Goal: Task Accomplishment & Management: Manage account settings

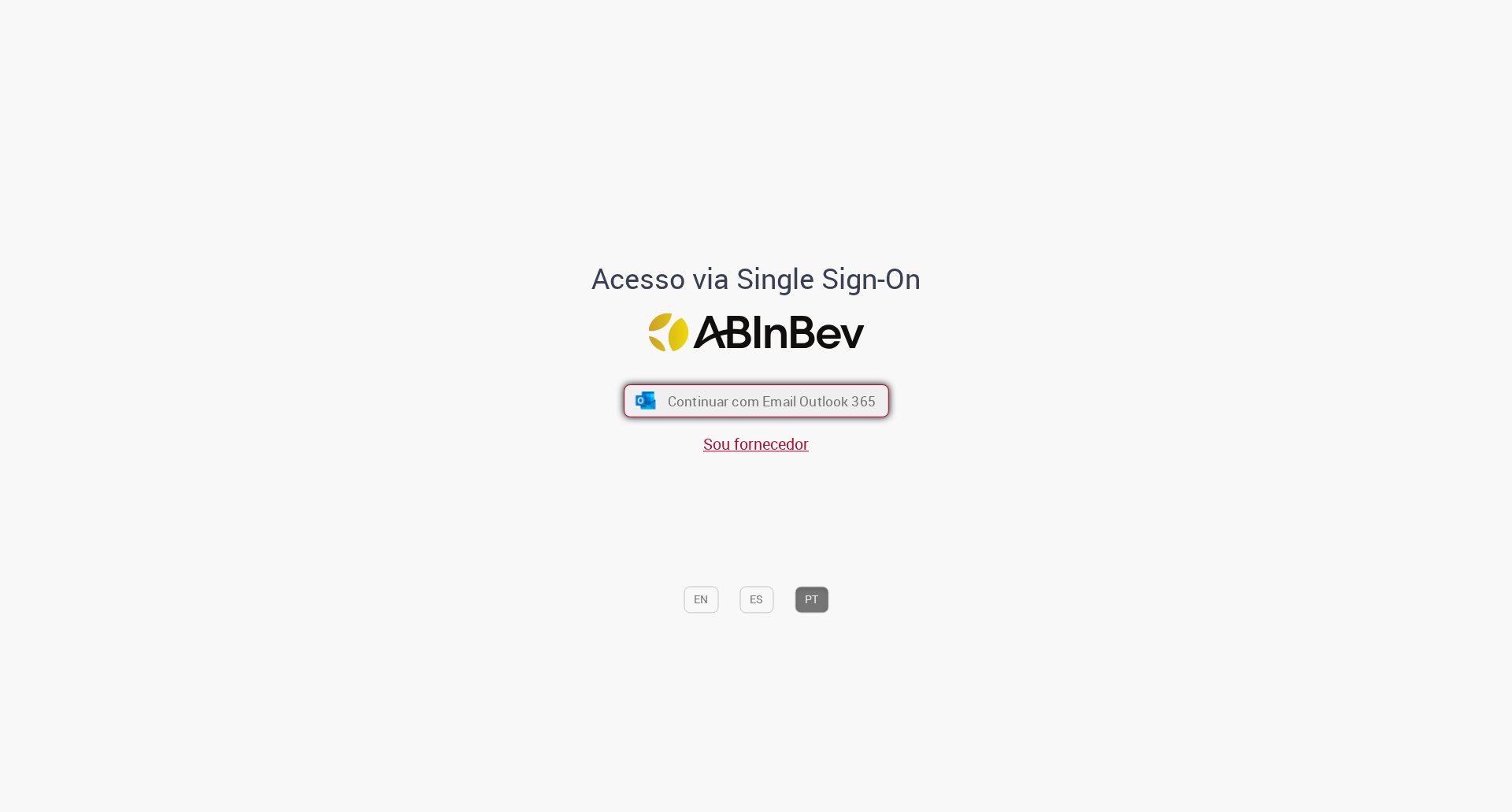
click at [740, 392] on span "Continuar com Email Outlook 365" at bounding box center [770, 400] width 208 height 18
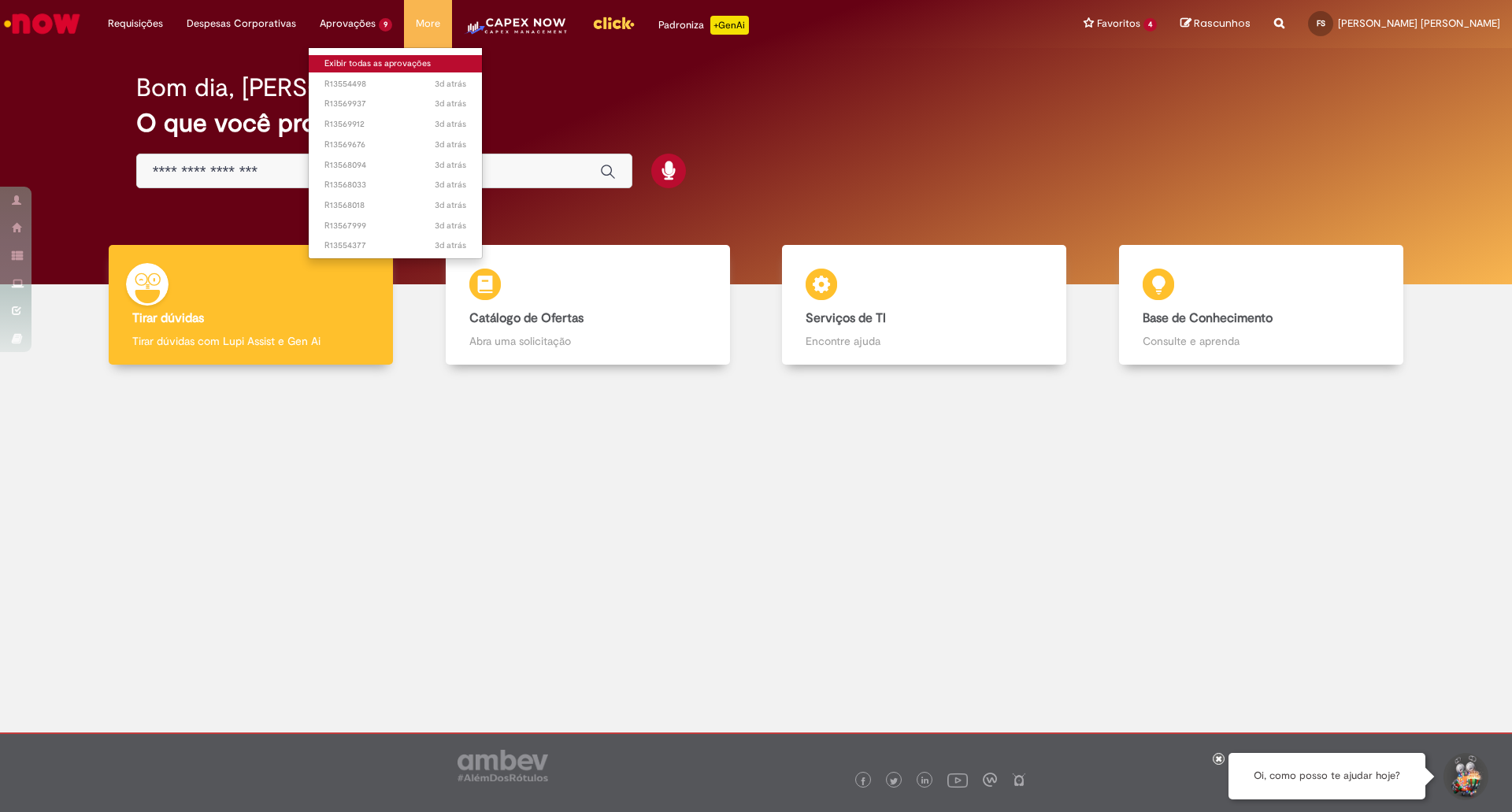
click at [322, 59] on link "Exibir todas as aprovações" at bounding box center [395, 64] width 173 height 18
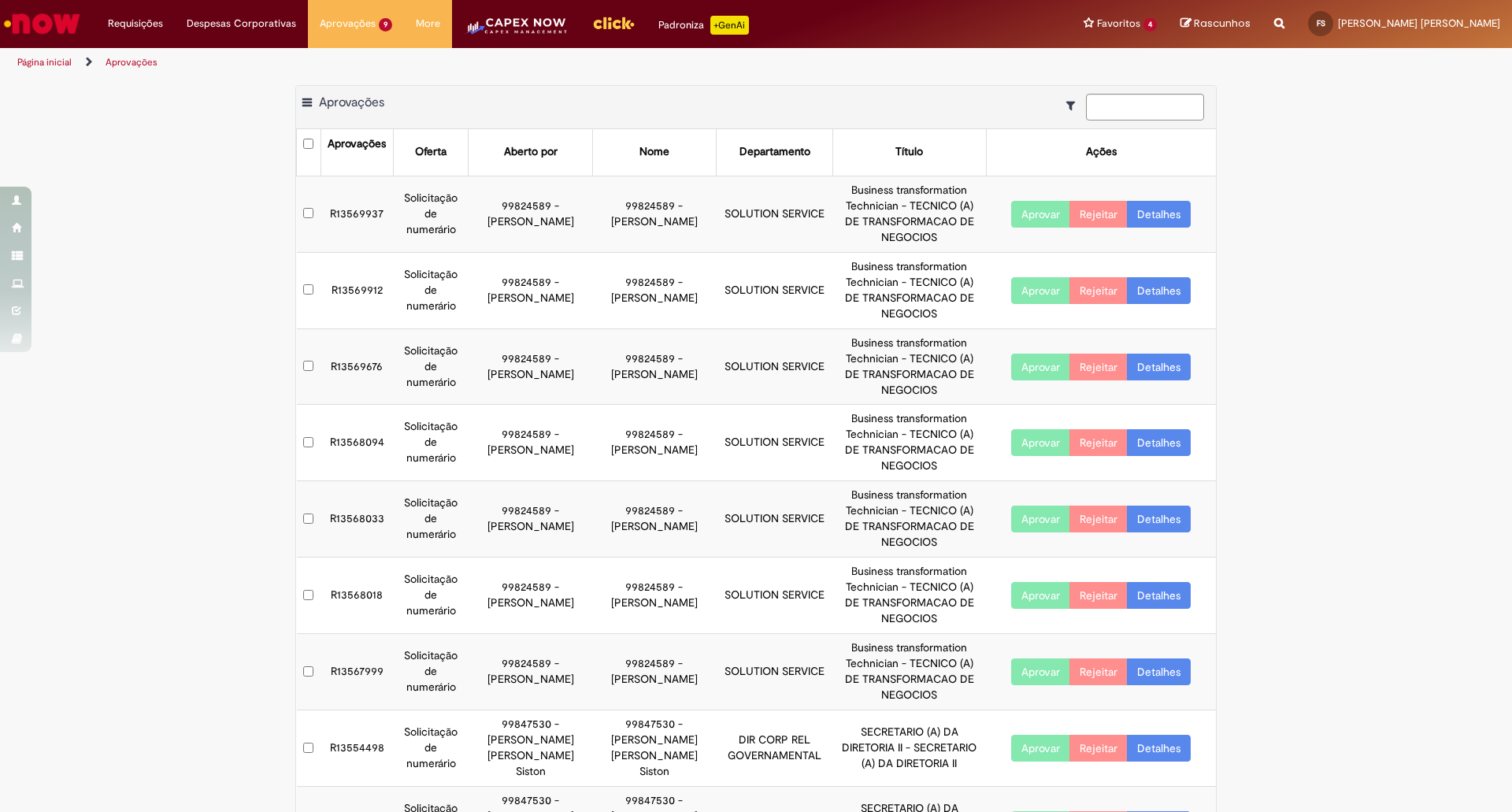
click at [1035, 213] on button "Aprovar" at bounding box center [1040, 213] width 59 height 26
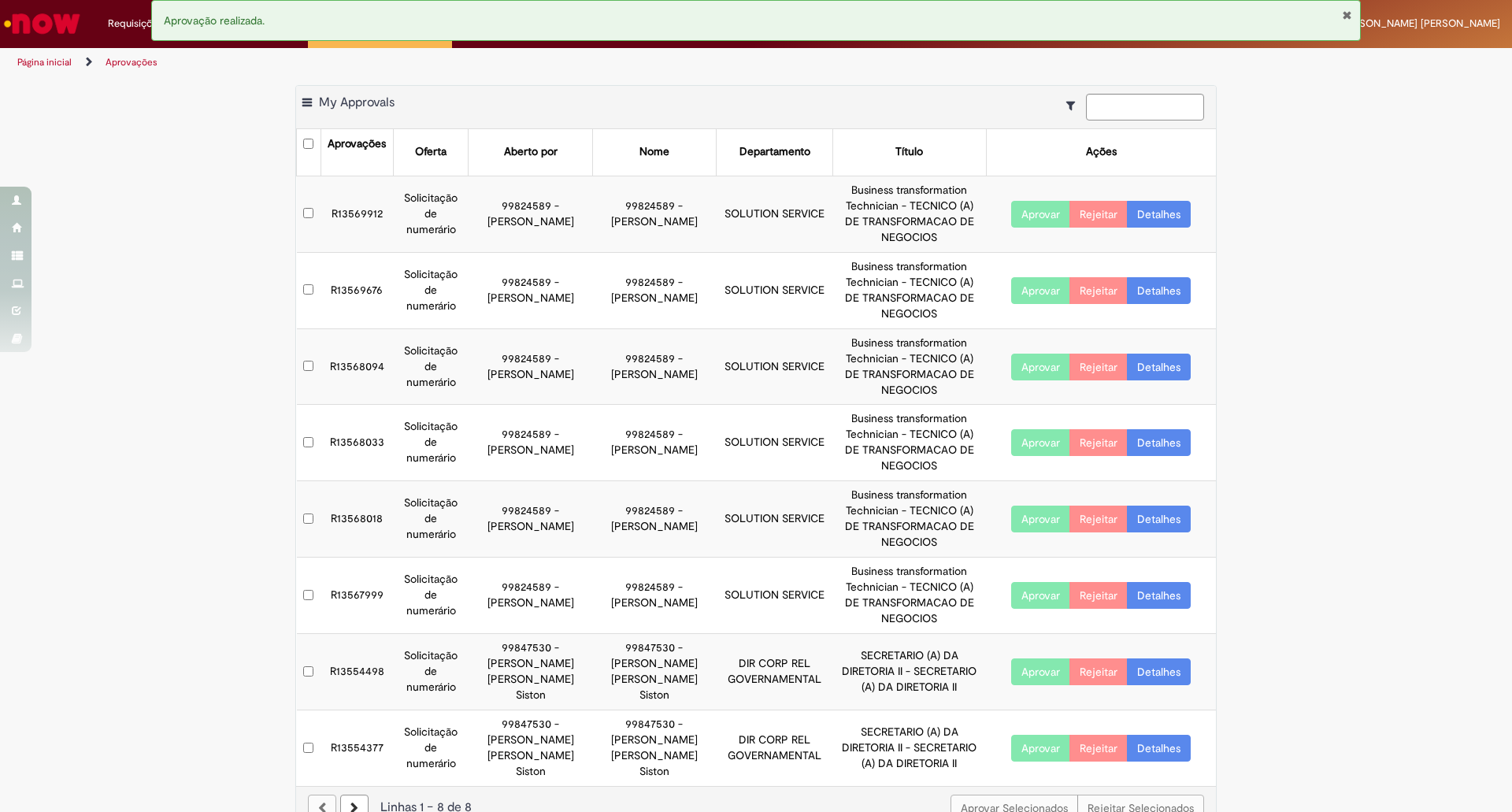
click at [1028, 299] on button "Aprovar" at bounding box center [1040, 290] width 59 height 26
click at [1041, 373] on button "Aprovar" at bounding box center [1040, 367] width 59 height 26
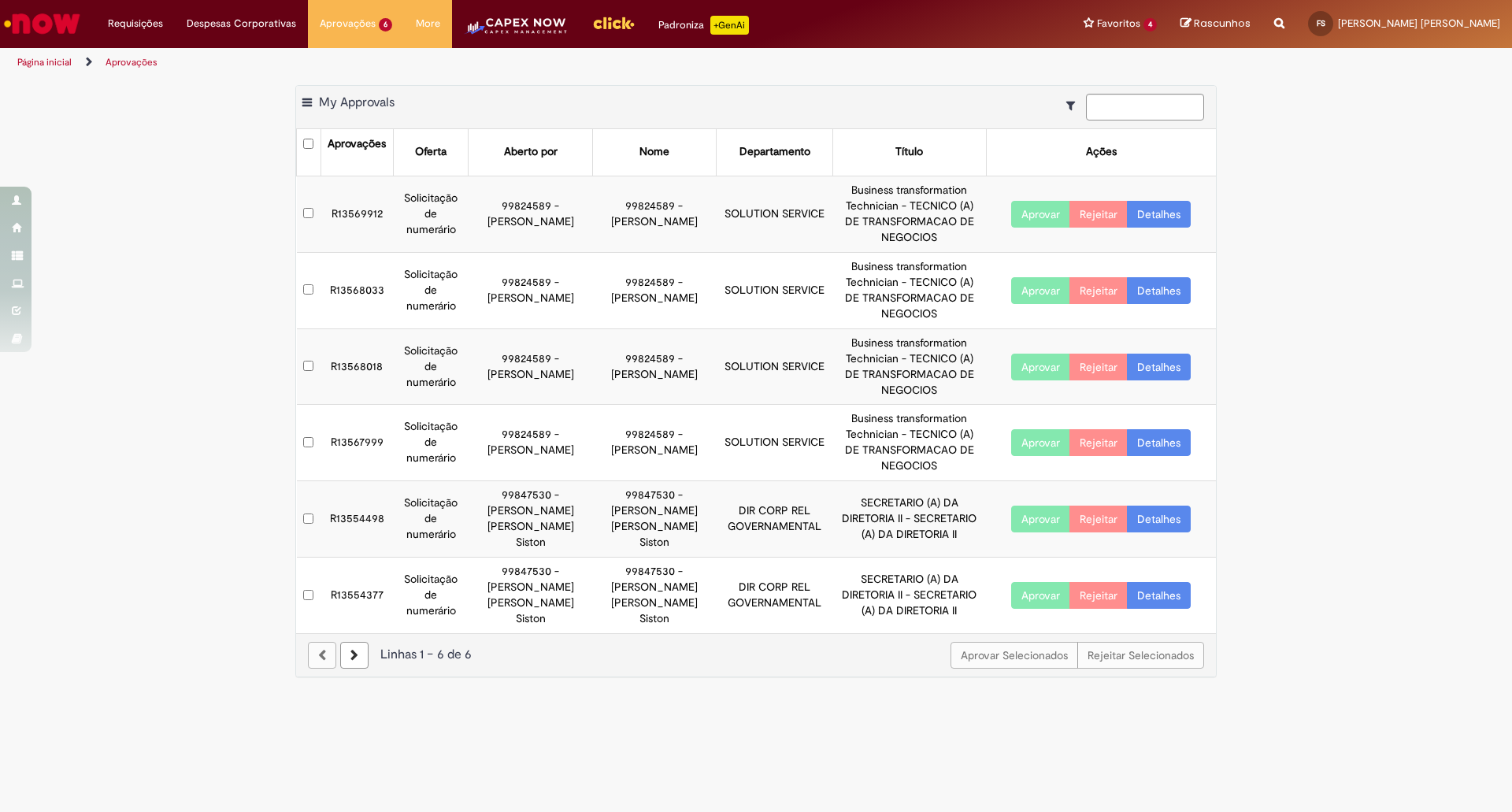
click at [1047, 219] on button "Aprovar" at bounding box center [1040, 213] width 59 height 26
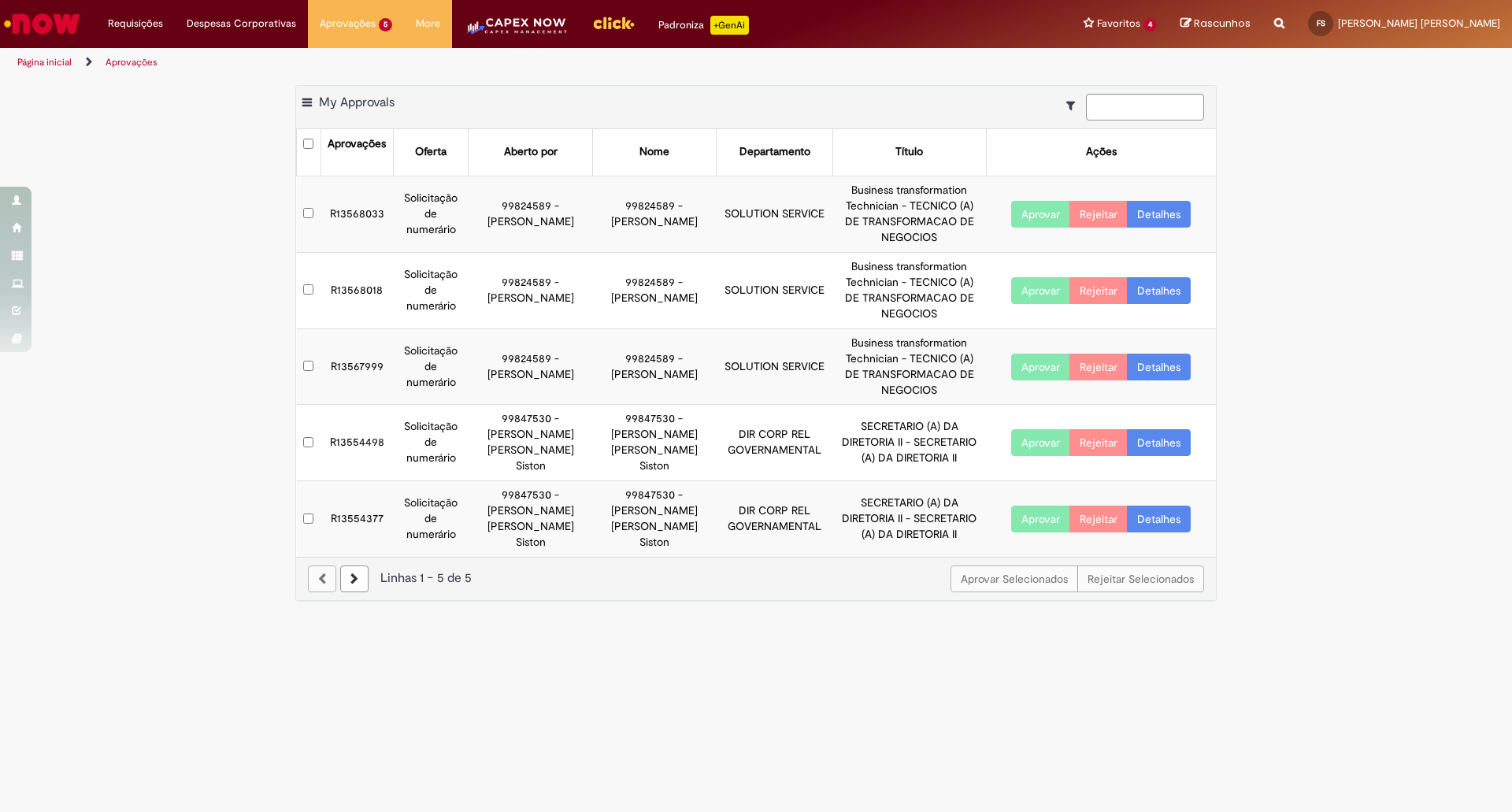
click at [1033, 285] on button "Aprovar" at bounding box center [1040, 290] width 59 height 26
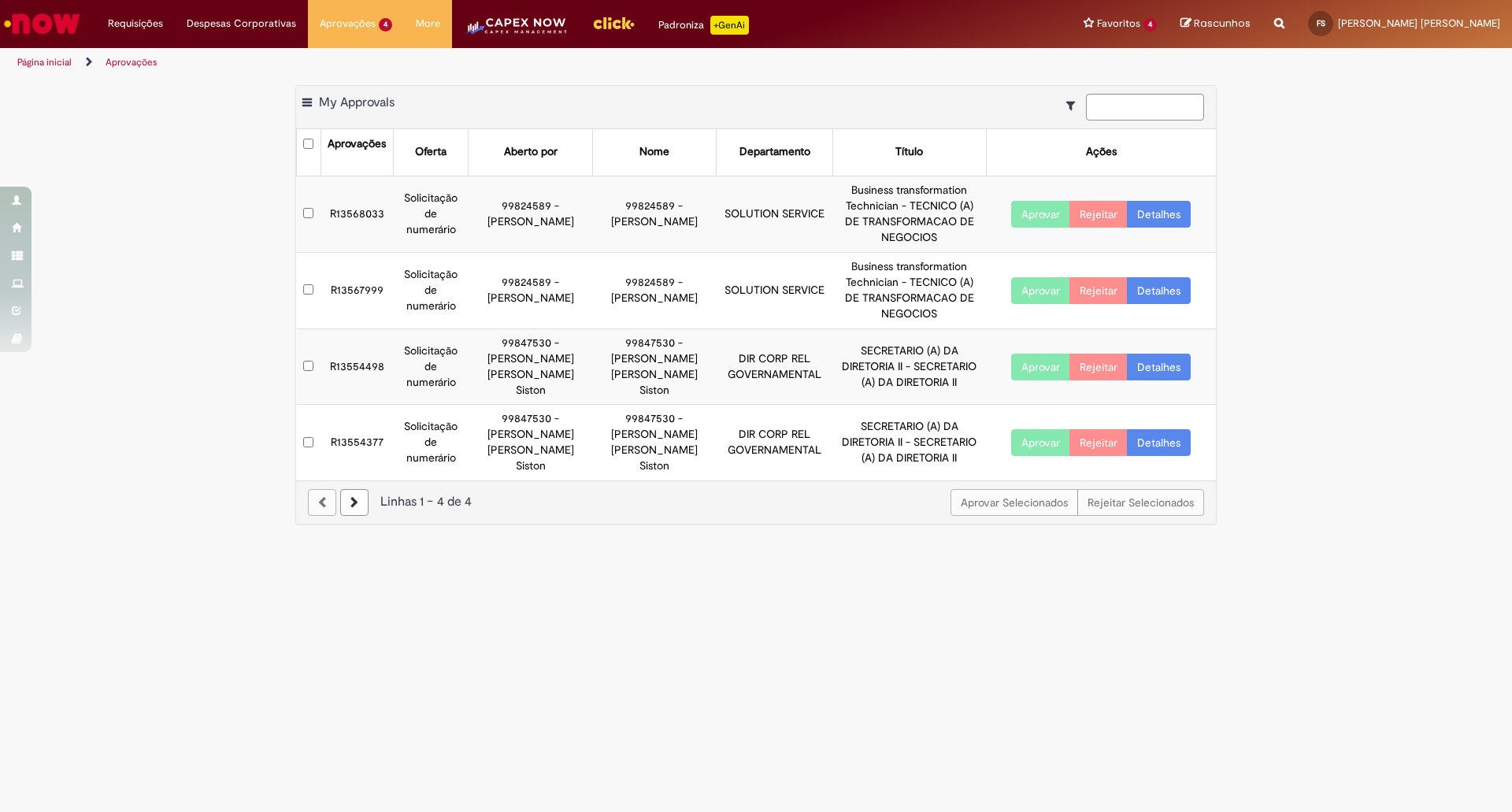
click at [1041, 215] on button "Aprovar" at bounding box center [1040, 213] width 59 height 26
click at [1039, 298] on button "Aprovar" at bounding box center [1040, 290] width 59 height 26
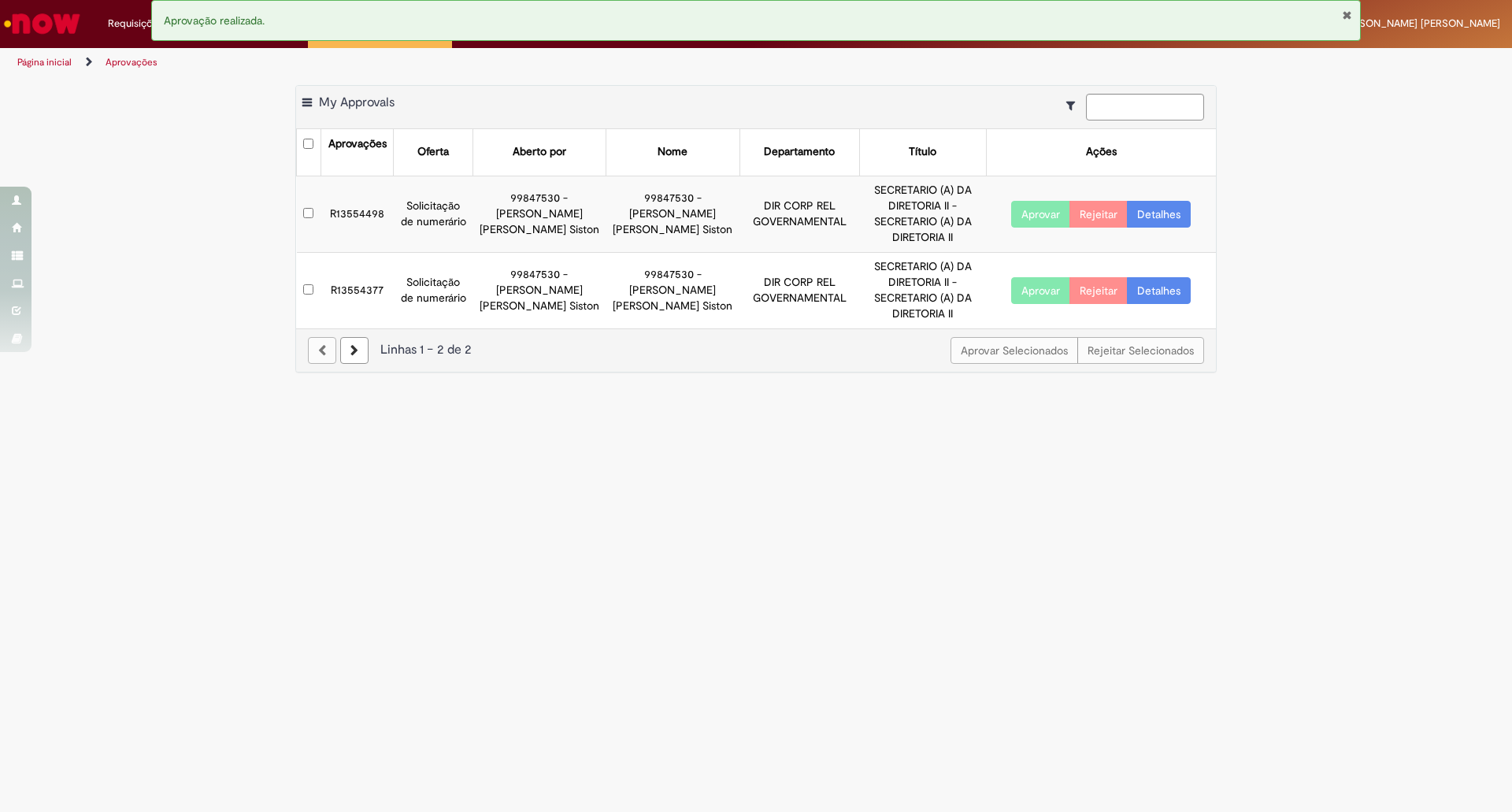
click at [1022, 205] on button "Aprovar" at bounding box center [1040, 213] width 59 height 26
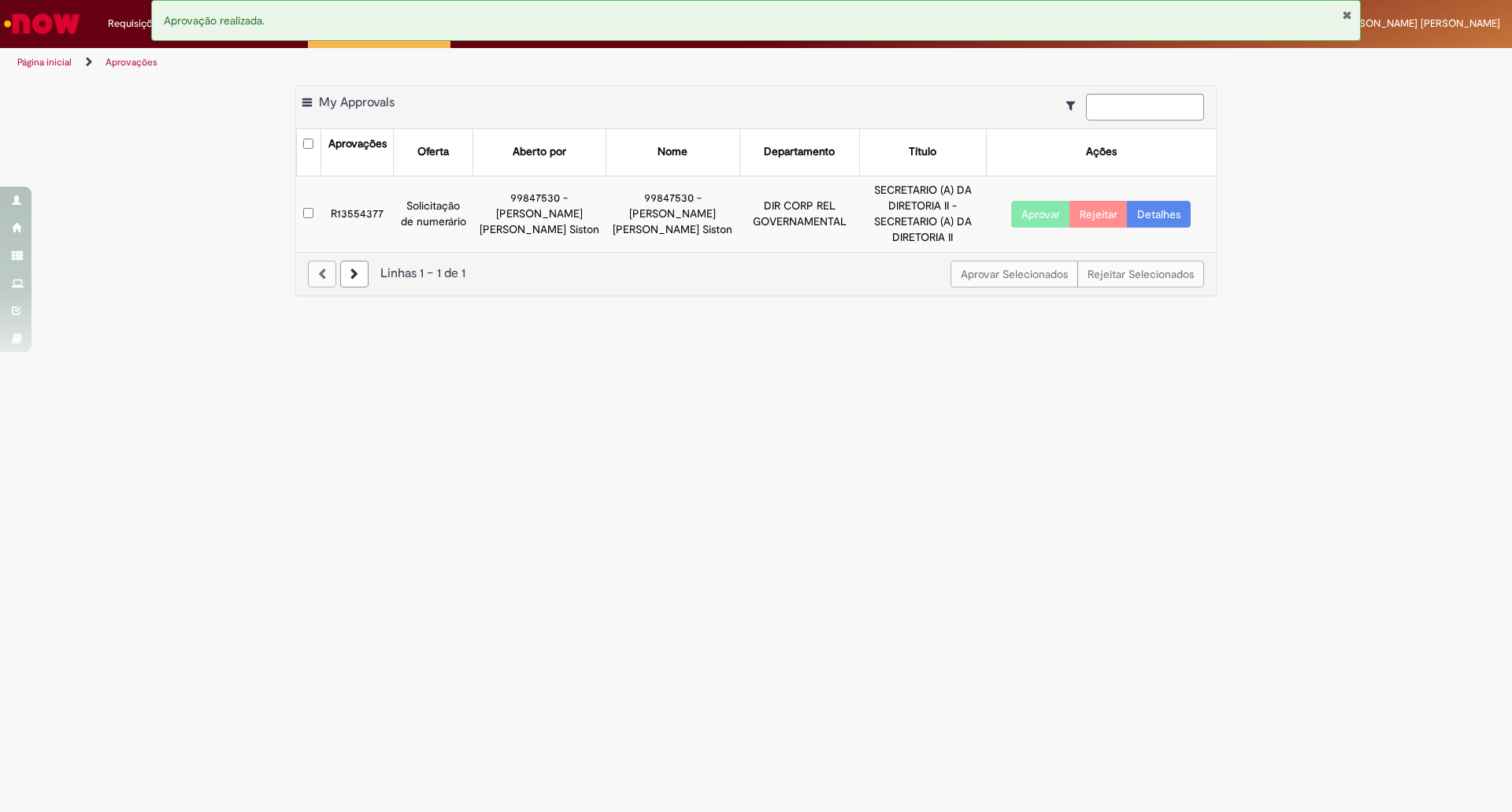
click at [1022, 205] on button "Aprovar" at bounding box center [1040, 213] width 59 height 26
